Goal: Task Accomplishment & Management: Manage account settings

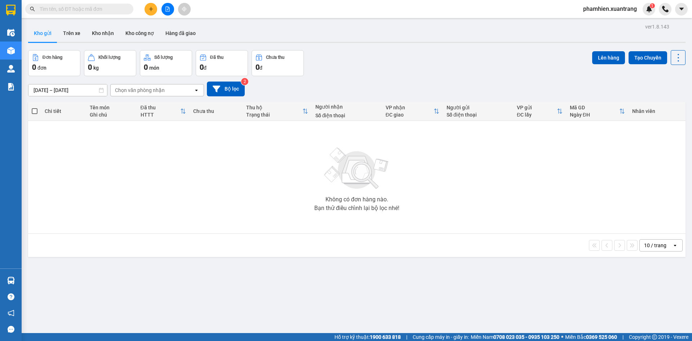
click at [111, 7] on input "text" at bounding box center [82, 9] width 85 height 8
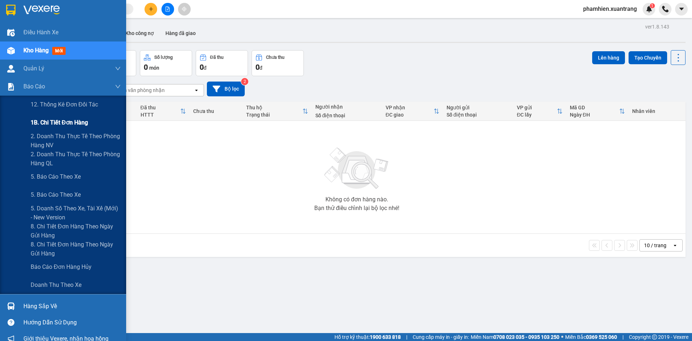
click at [36, 124] on span "1B. Chi tiết đơn hàng" at bounding box center [59, 122] width 57 height 9
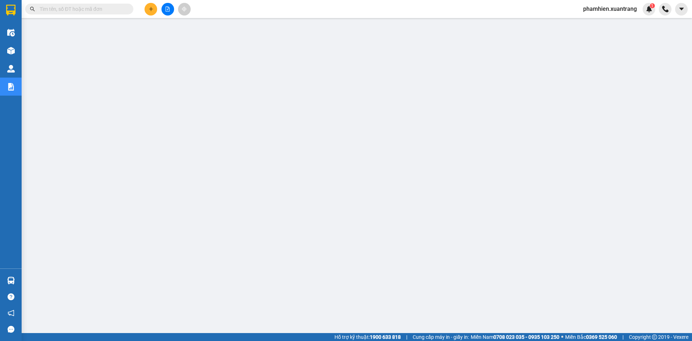
drag, startPoint x: 69, startPoint y: 10, endPoint x: 62, endPoint y: 1, distance: 10.8
click at [69, 9] on input "text" at bounding box center [82, 9] width 85 height 8
click at [119, 17] on div "Kết quả tìm kiếm ( 0 ) Bộ lọc No Data phamhien.xuantrang 1" at bounding box center [346, 9] width 692 height 18
click at [86, 0] on div "Kết quả tìm kiếm ( 0 ) Bộ lọc No Data phamhien.xuantrang 1" at bounding box center [346, 9] width 692 height 18
click at [94, 7] on input "text" at bounding box center [82, 9] width 85 height 8
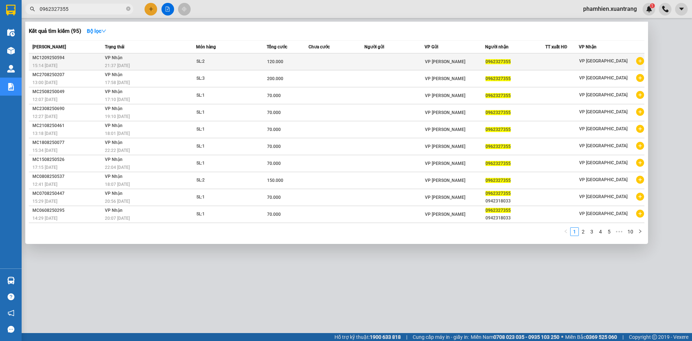
type input "0962327355"
click at [145, 66] on div "21:37 [DATE]" at bounding box center [150, 66] width 91 height 8
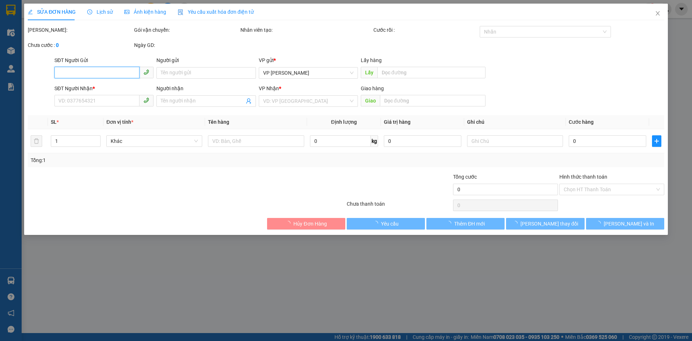
type input "0962327355"
type input "120.000"
type input "0"
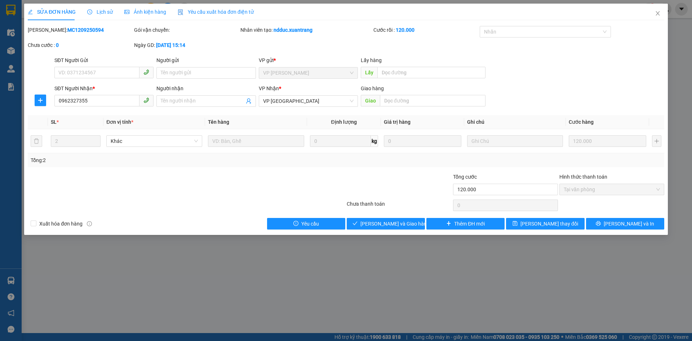
click at [103, 13] on span "Lịch sử" at bounding box center [100, 12] width 26 height 6
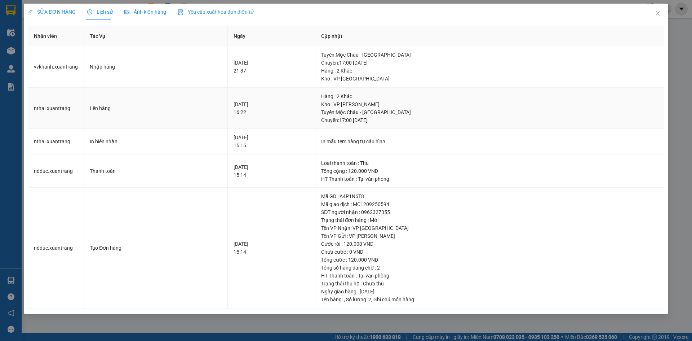
drag, startPoint x: 410, startPoint y: 121, endPoint x: 243, endPoint y: 96, distance: 168.8
click at [243, 96] on tr "nthai.xuantrang Lên hàng [DATE] 16:22 Hàng : 2 [PERSON_NAME] : VP MỘC CHÂU Tuyế…" at bounding box center [346, 108] width 637 height 41
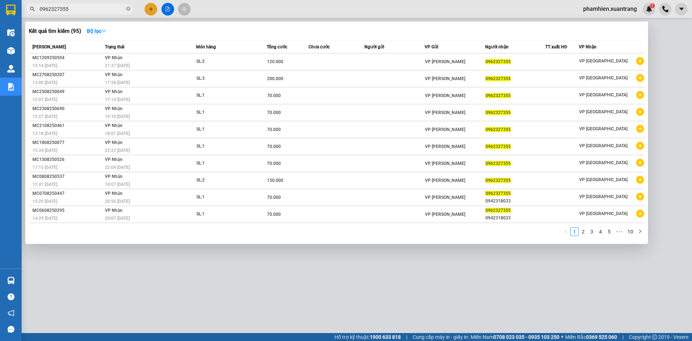
click at [107, 14] on span "0962327355" at bounding box center [79, 9] width 108 height 11
click at [104, 9] on input "0962327355" at bounding box center [82, 9] width 85 height 8
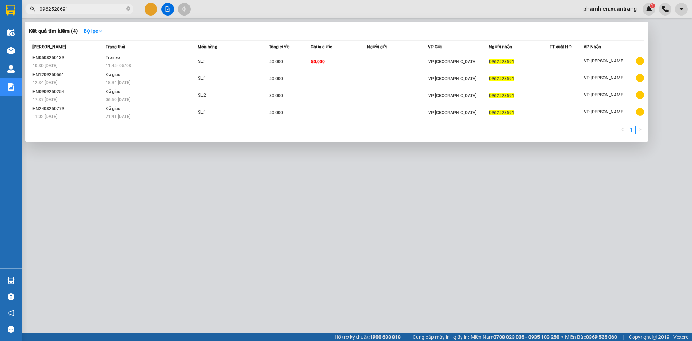
click at [87, 13] on input "0962528691" at bounding box center [82, 9] width 85 height 8
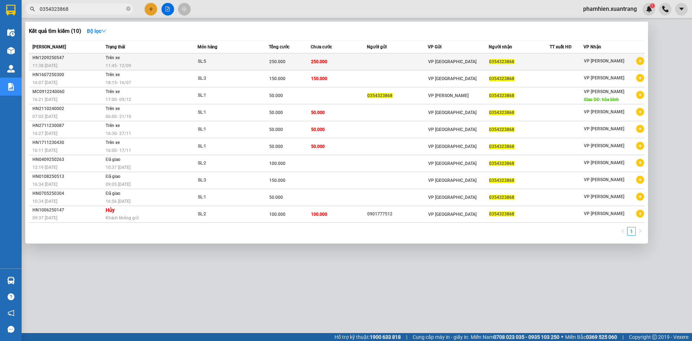
type input "0354323868"
click at [137, 61] on td "Trên xe 11:45 [DATE]" at bounding box center [151, 61] width 94 height 17
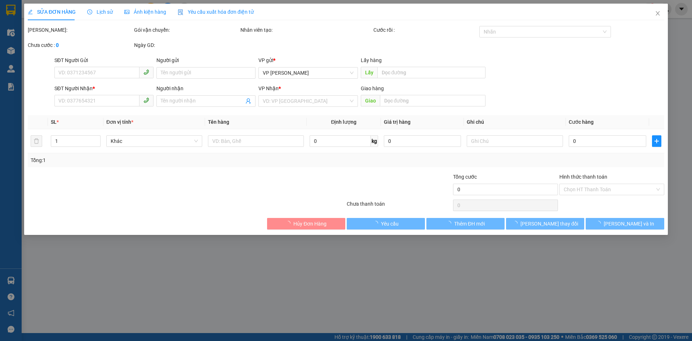
type input "0354323868"
type input "250.000"
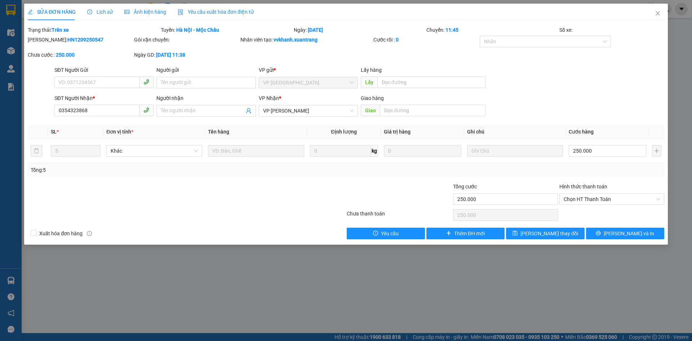
click at [100, 13] on span "Lịch sử" at bounding box center [100, 12] width 26 height 6
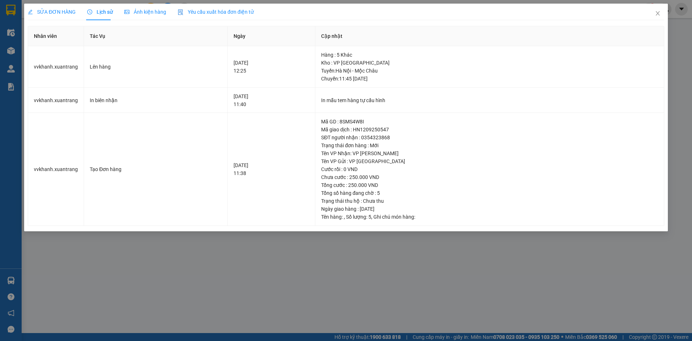
click at [138, 7] on div "Ảnh kiện hàng" at bounding box center [145, 12] width 42 height 17
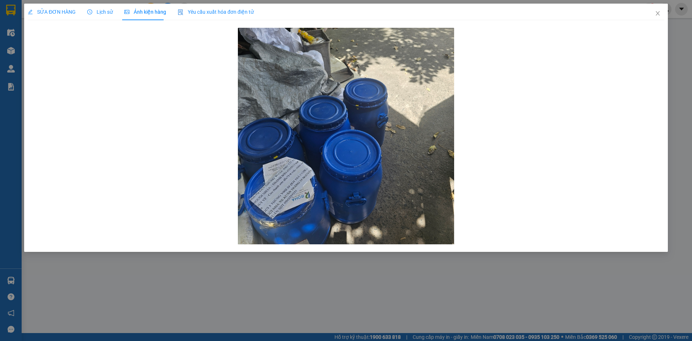
click at [59, 19] on div "SỬA ĐƠN HÀNG" at bounding box center [52, 12] width 48 height 17
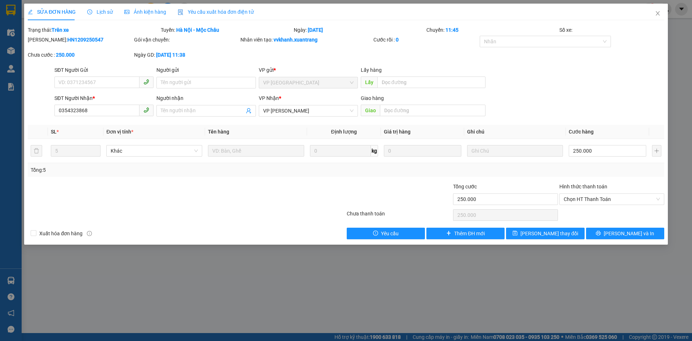
click at [180, 12] on img at bounding box center [181, 12] width 6 height 6
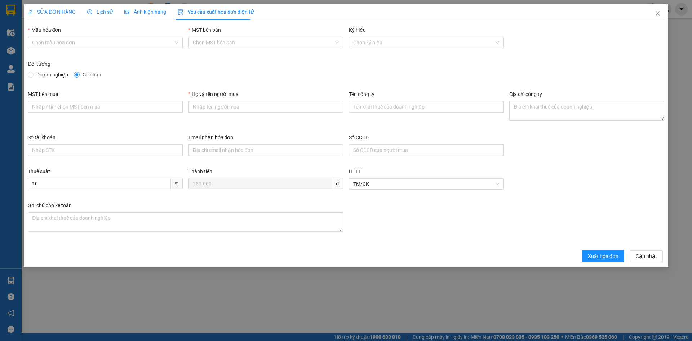
click at [157, 11] on span "Ảnh kiện hàng" at bounding box center [145, 12] width 42 height 6
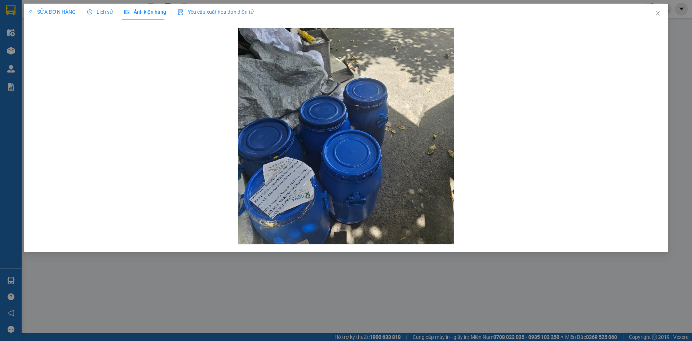
click at [58, 11] on span "SỬA ĐƠN HÀNG" at bounding box center [52, 12] width 48 height 6
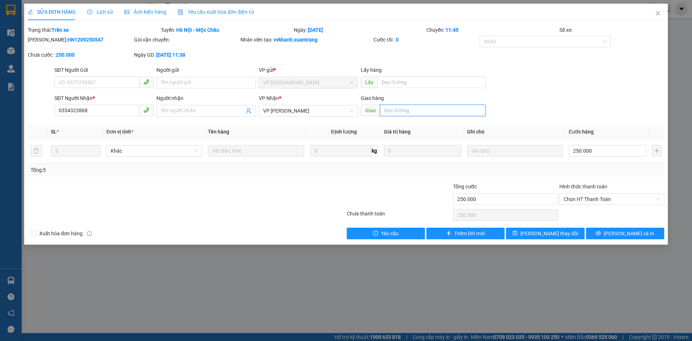
click at [384, 109] on input "text" at bounding box center [433, 111] width 106 height 12
click at [584, 198] on span "Chọn HT Thanh Toán" at bounding box center [612, 199] width 96 height 11
type input "Hải đã giao hàng"
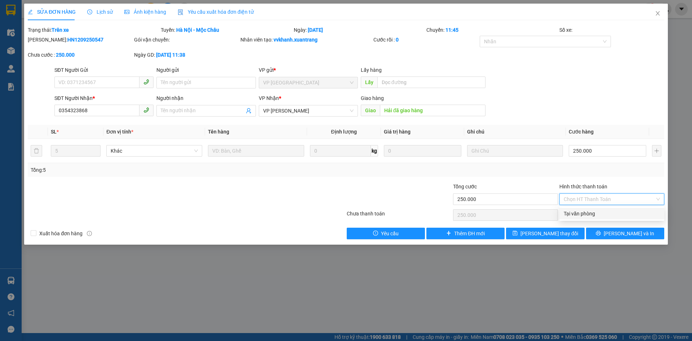
click at [585, 211] on div "Tại văn phòng" at bounding box center [612, 214] width 96 height 8
drag, startPoint x: 662, startPoint y: 200, endPoint x: 657, endPoint y: 198, distance: 4.7
click at [661, 200] on div "Tại văn phòng" at bounding box center [612, 199] width 105 height 12
click at [598, 134] on th "Cước hàng" at bounding box center [607, 132] width 83 height 14
type input "250.000"
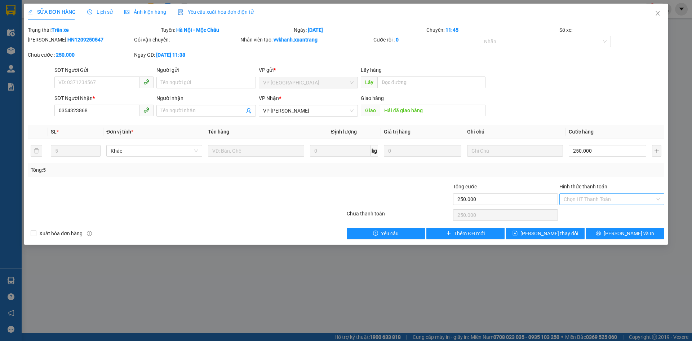
click at [591, 92] on form "SĐT Người Gửi VD: 0371234567 Người gửi Tên người gửi VP gửi * VP [GEOGRAPHIC_DA…" at bounding box center [346, 92] width 637 height 53
click at [553, 231] on span "[PERSON_NAME] thay đổi" at bounding box center [550, 233] width 58 height 8
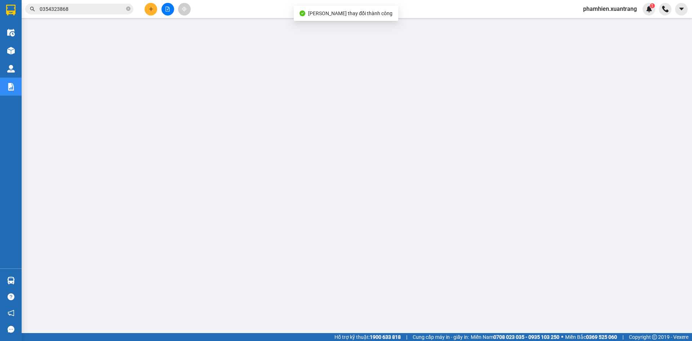
click at [78, 15] on div "Kết quả tìm kiếm ( 10 ) Bộ lọc Mã ĐH Trạng thái Món hàng Tổng cước Chưa cước Ng…" at bounding box center [70, 9] width 141 height 13
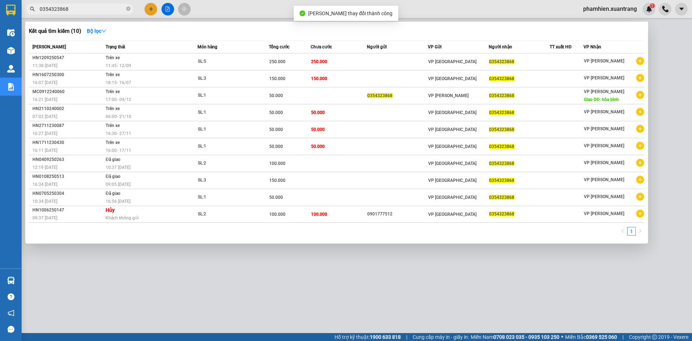
click at [78, 7] on input "0354323868" at bounding box center [82, 9] width 85 height 8
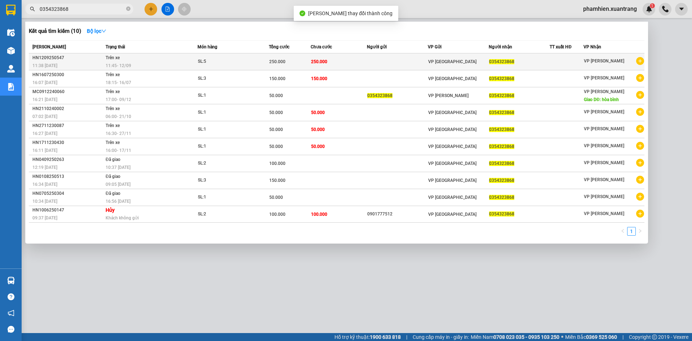
click at [484, 58] on div "VP [GEOGRAPHIC_DATA]" at bounding box center [458, 62] width 60 height 8
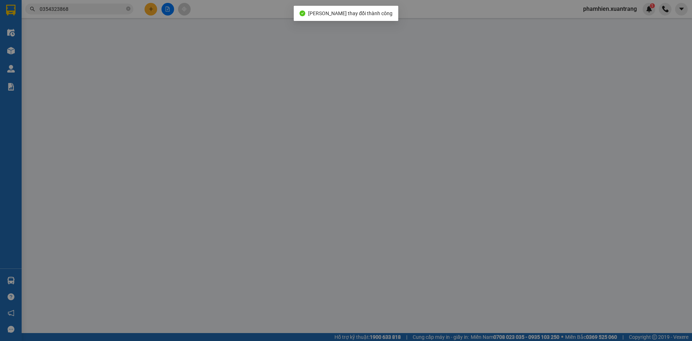
type input "0354323868"
type input "Hải đã giao hàng"
type input "250.000"
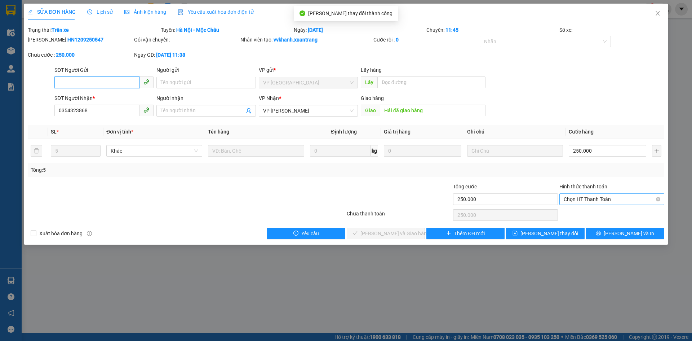
click at [593, 200] on span "Chọn HT Thanh Toán" at bounding box center [612, 199] width 96 height 11
click at [591, 213] on div "Tại văn phòng" at bounding box center [612, 214] width 96 height 8
type input "0"
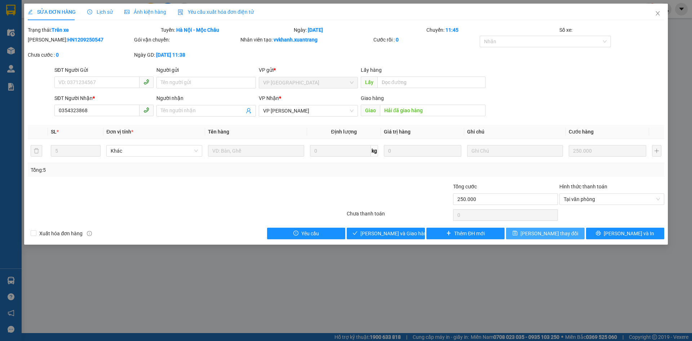
click at [545, 235] on span "[PERSON_NAME] thay đổi" at bounding box center [550, 233] width 58 height 8
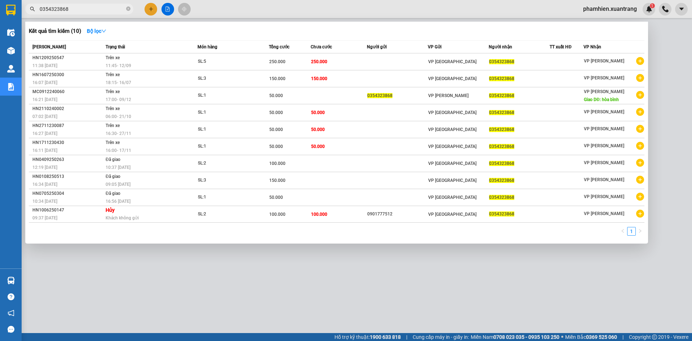
click at [111, 8] on input "0354323868" at bounding box center [82, 9] width 85 height 8
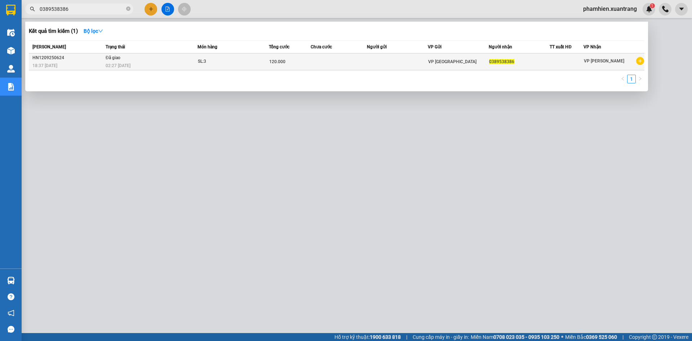
type input "0389538386"
click at [225, 67] on td "SL: 3" at bounding box center [233, 61] width 71 height 17
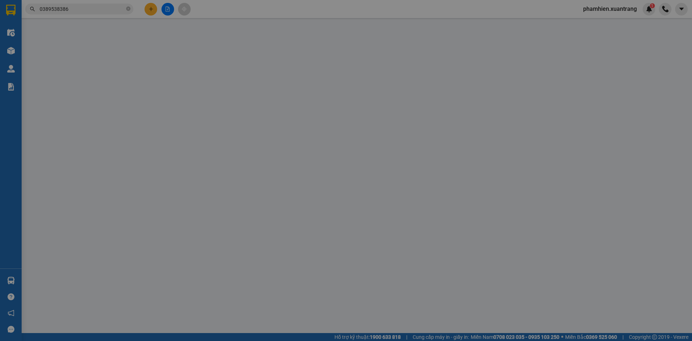
type input "0389538386"
type input "120.000"
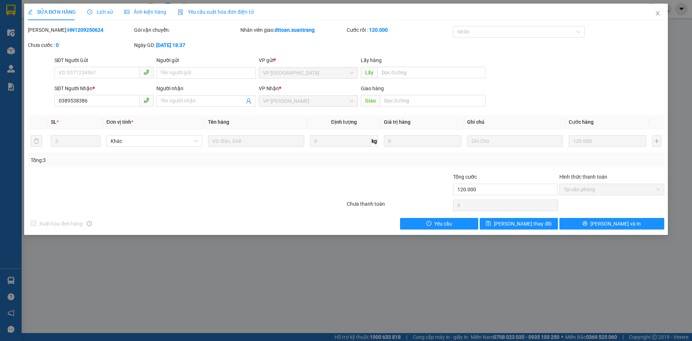
click at [159, 16] on div "Ảnh kiện hàng" at bounding box center [145, 12] width 42 height 17
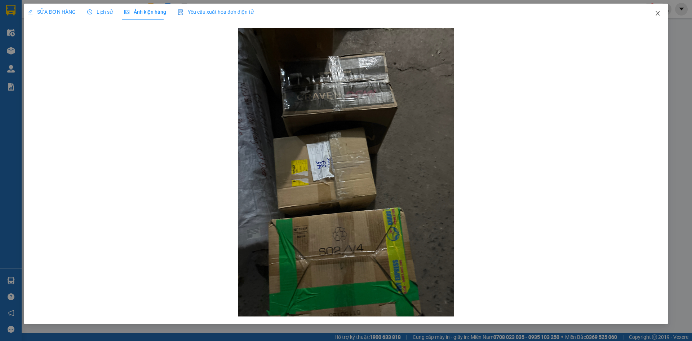
click at [661, 14] on icon "close" at bounding box center [658, 13] width 6 height 6
